Goal: Task Accomplishment & Management: Use online tool/utility

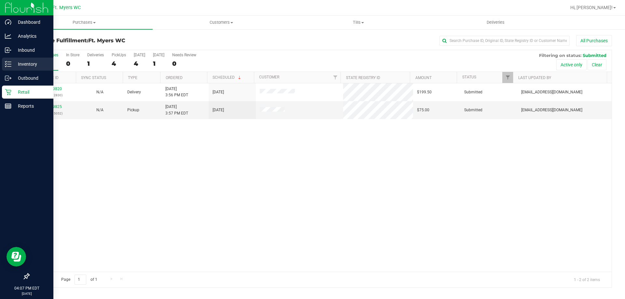
click at [22, 69] on div "Inventory" at bounding box center [27, 64] width 51 height 13
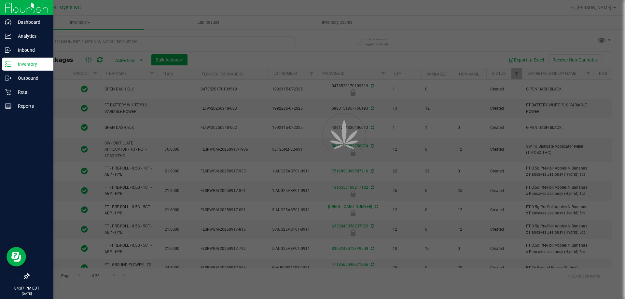
click at [168, 37] on div at bounding box center [312, 149] width 625 height 299
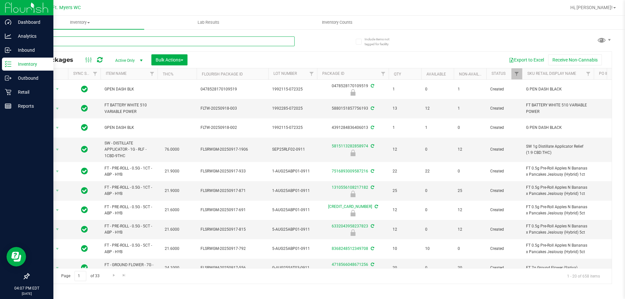
click at [168, 37] on input "text" at bounding box center [162, 41] width 266 height 10
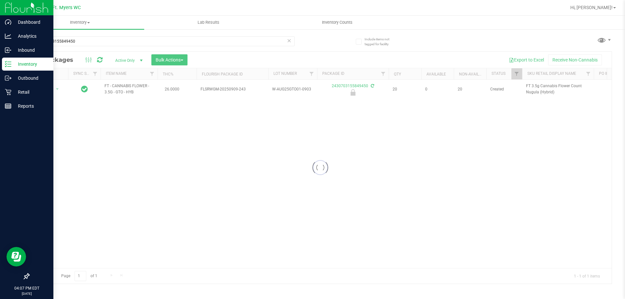
click at [133, 89] on div at bounding box center [320, 168] width 583 height 232
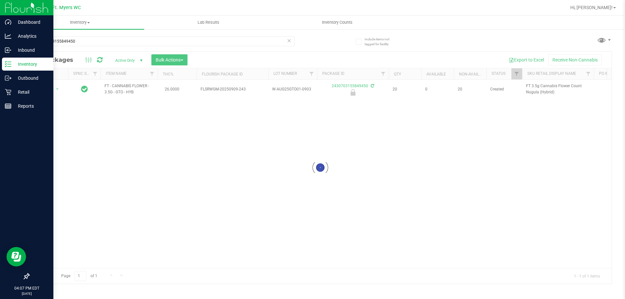
click at [133, 89] on div at bounding box center [320, 168] width 583 height 232
click at [136, 86] on div at bounding box center [320, 168] width 583 height 232
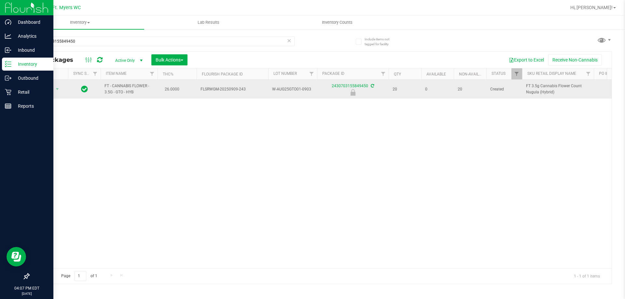
click at [135, 85] on span "FT - CANNABIS FLOWER - 3.5G - GTO - HYB" at bounding box center [128, 89] width 49 height 12
copy td "FT - CANNABIS FLOWER - 3.5G - GTO - HYB"
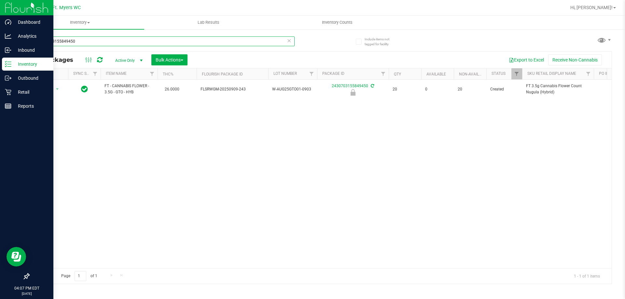
click at [158, 39] on input "2430703155849450" at bounding box center [162, 41] width 266 height 10
paste input "FT - CANNABIS FLOWER - 3.5G - GTO - HYB"
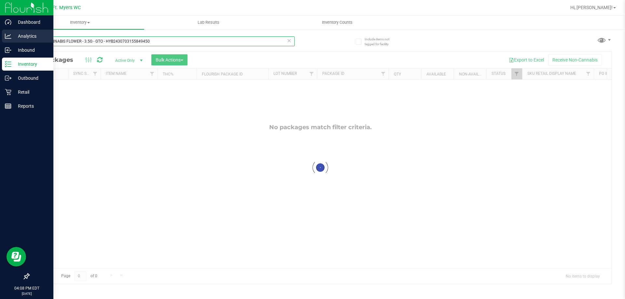
drag, startPoint x: 113, startPoint y: 39, endPoint x: 0, endPoint y: 37, distance: 112.6
click at [0, 37] on div "Dashboard Analytics Inbound Inventory Outbound Retail Reports 04:08 PM EDT [DAT…" at bounding box center [312, 149] width 625 height 299
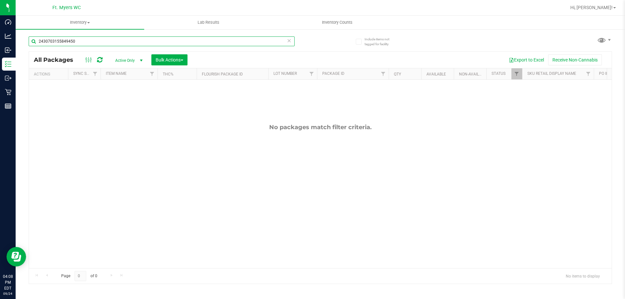
type input "2430703155849450"
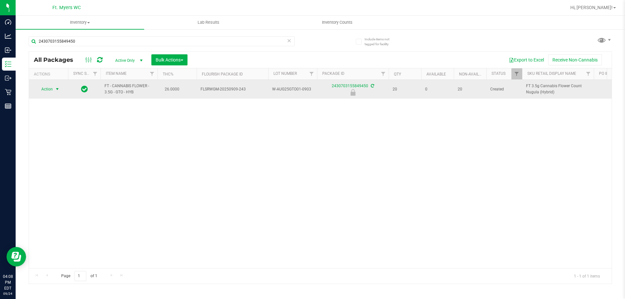
click at [58, 92] on span "select" at bounding box center [57, 89] width 5 height 5
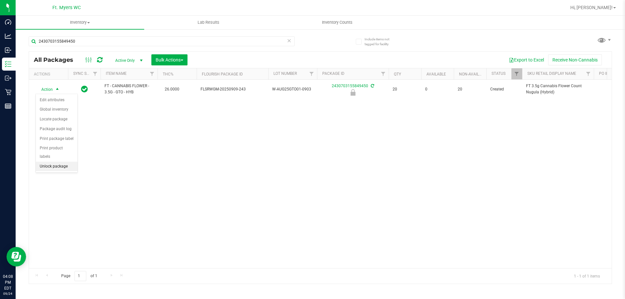
click at [74, 162] on li "Unlock package" at bounding box center [57, 167] width 42 height 10
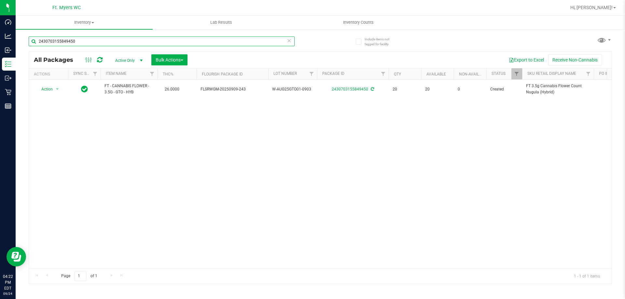
click at [91, 37] on input "2430703155849450" at bounding box center [162, 41] width 266 height 10
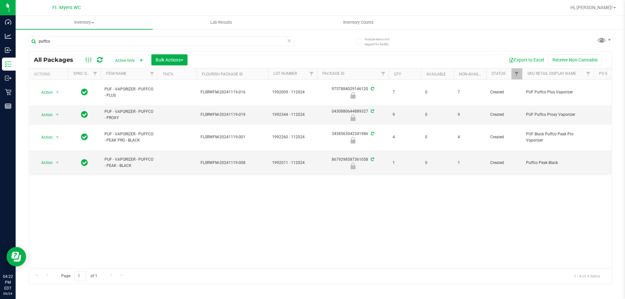
click at [176, 200] on div "Action Action Edit attributes Global inventory Locate package Package audit log…" at bounding box center [320, 174] width 583 height 188
click at [169, 42] on input "puffco" at bounding box center [162, 41] width 266 height 10
type input "p"
type input "mbl"
